Goal: Task Accomplishment & Management: Manage account settings

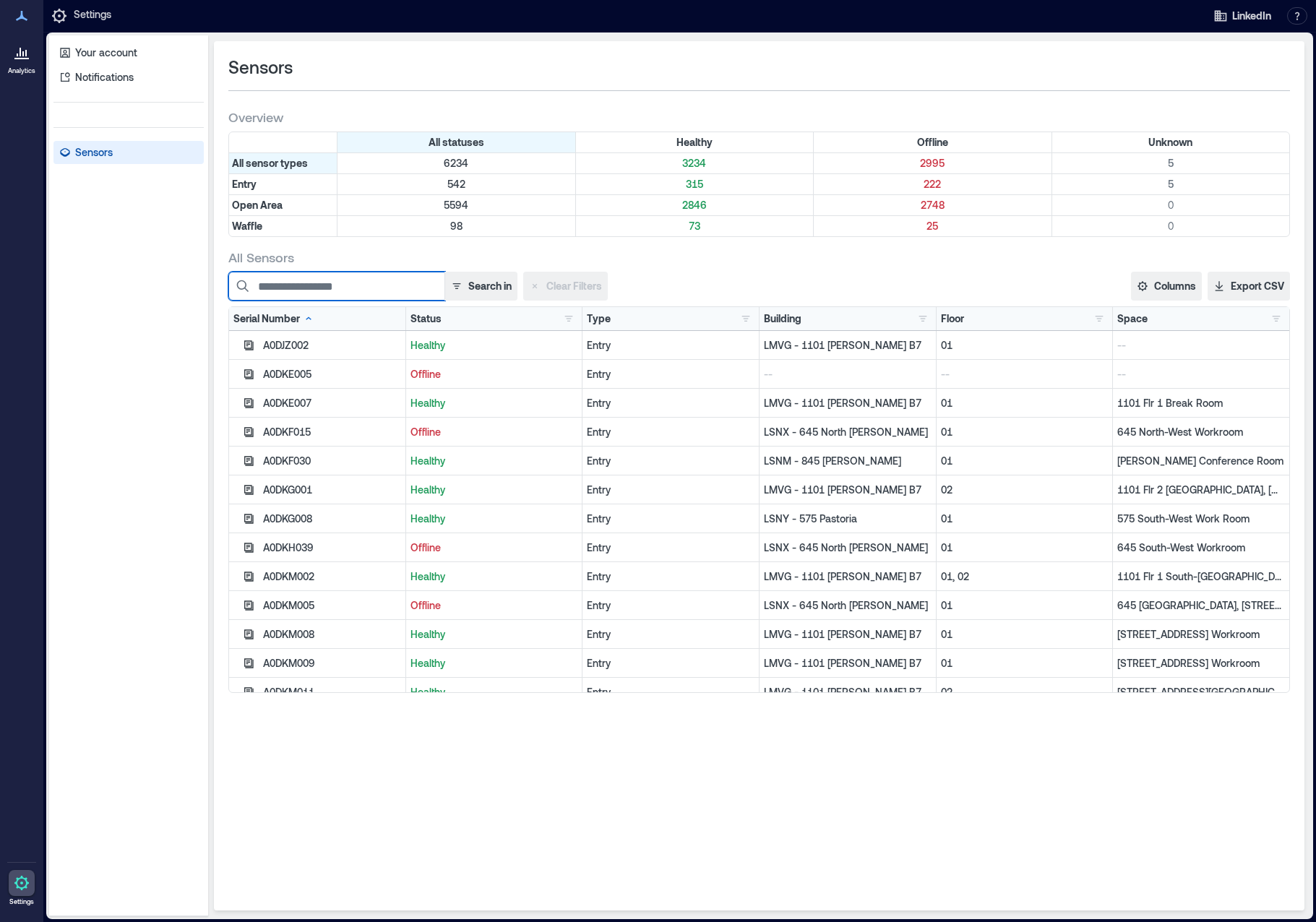
click at [326, 286] on input at bounding box center [336, 285] width 217 height 29
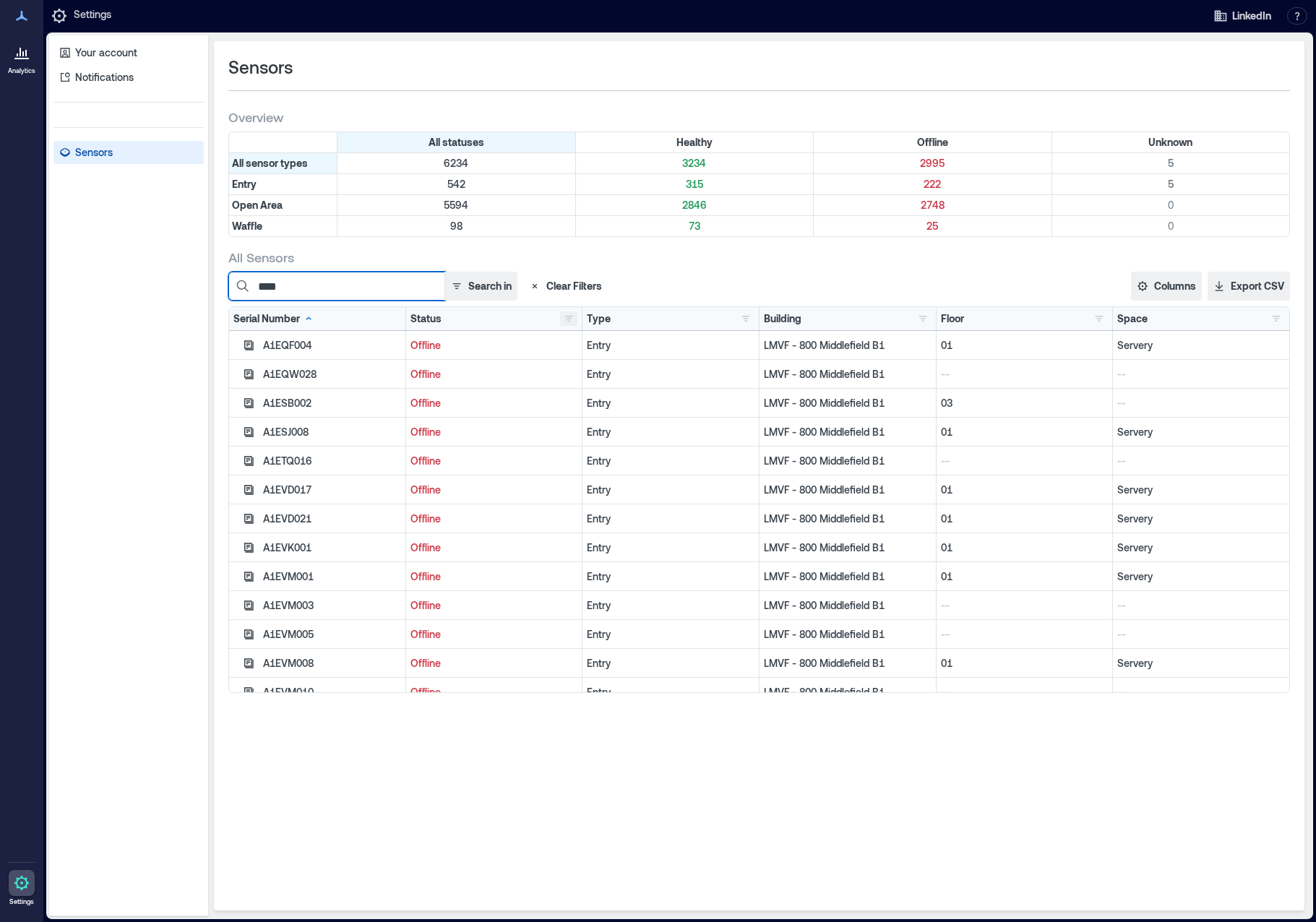
type input "****"
click at [567, 318] on button "button" at bounding box center [568, 319] width 18 height 15
click at [576, 347] on div "Healthy 3234" at bounding box center [619, 347] width 102 height 15
